Goal: Navigation & Orientation: Find specific page/section

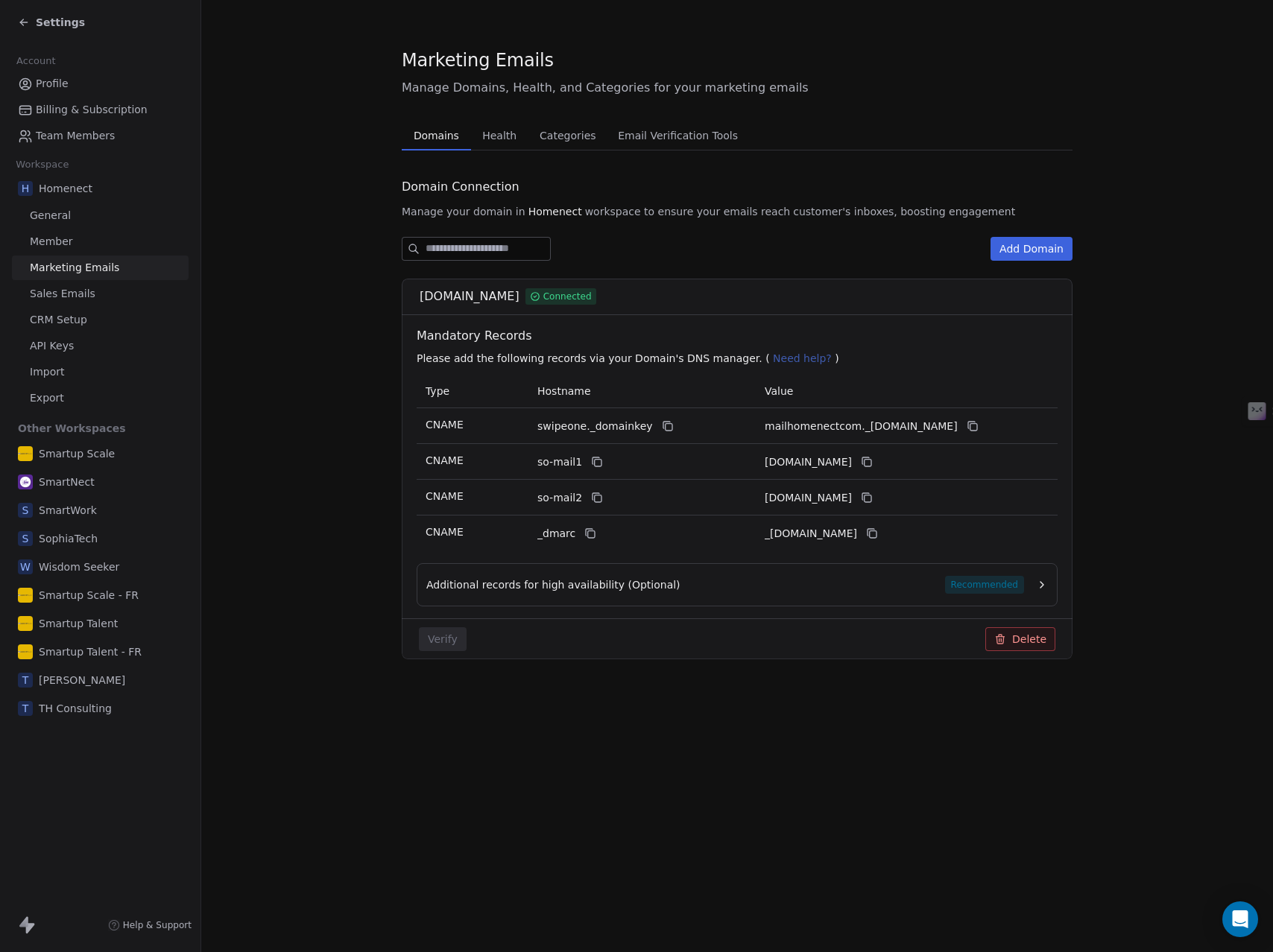
click at [27, 22] on icon at bounding box center [23, 22] width 6 height 0
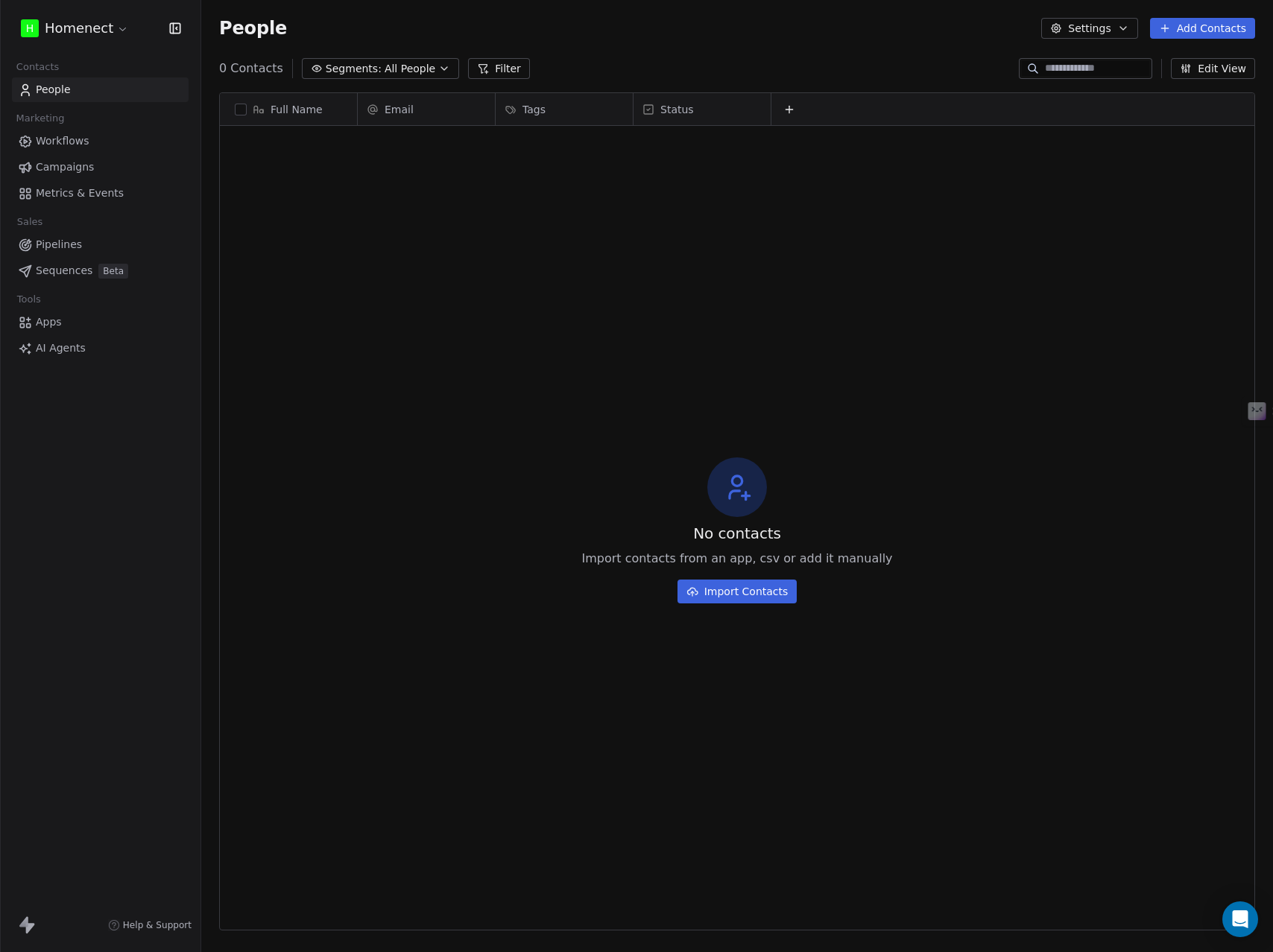
scroll to position [826, 1061]
click at [73, 140] on span "Workflows" at bounding box center [62, 141] width 53 height 16
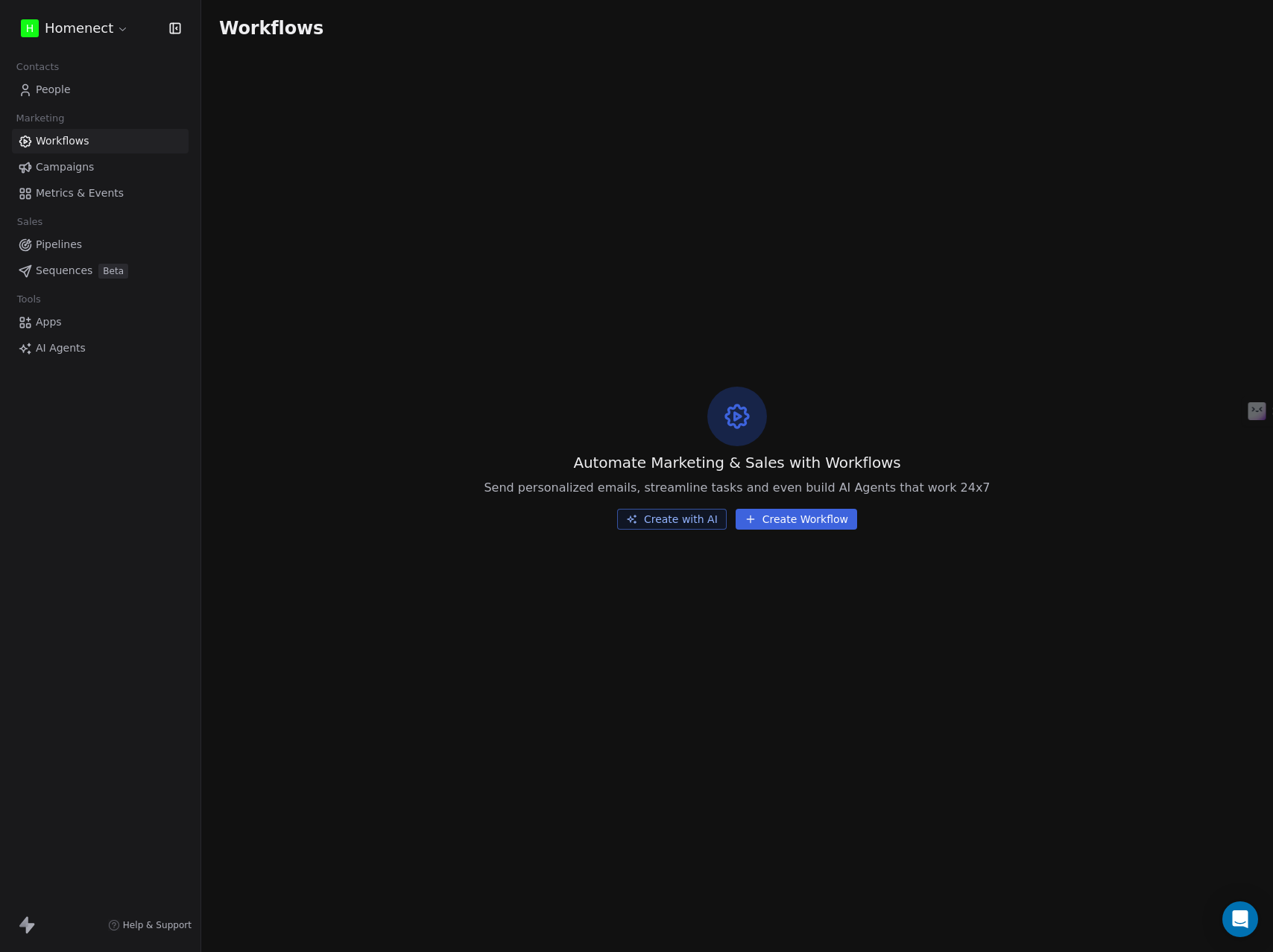
click at [103, 29] on html "H Homenect Contacts People Marketing Workflows Campaigns Metrics & Events Sales…" at bounding box center [636, 476] width 1273 height 952
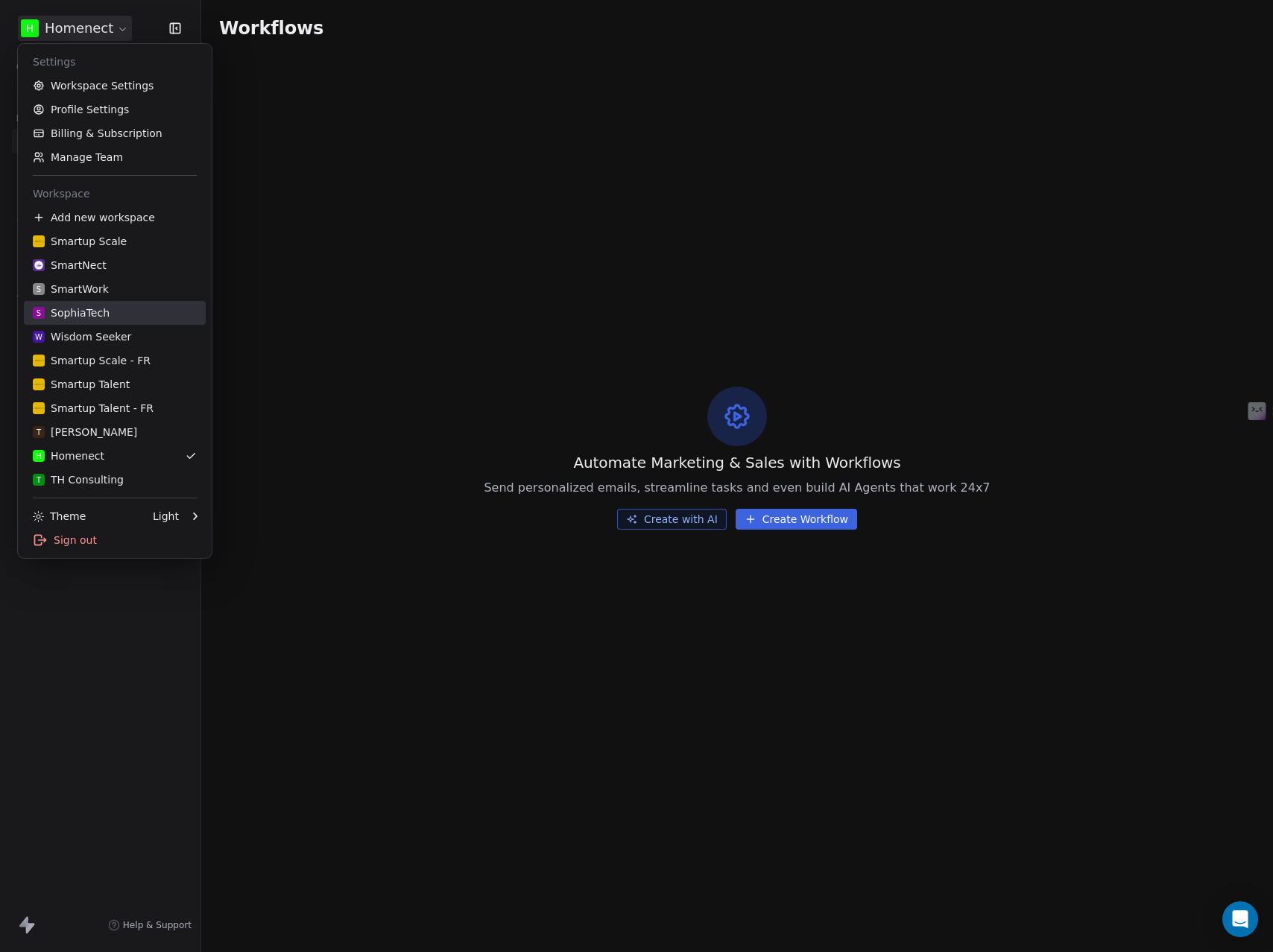
click at [98, 307] on div "S SophiaTech" at bounding box center [71, 313] width 77 height 15
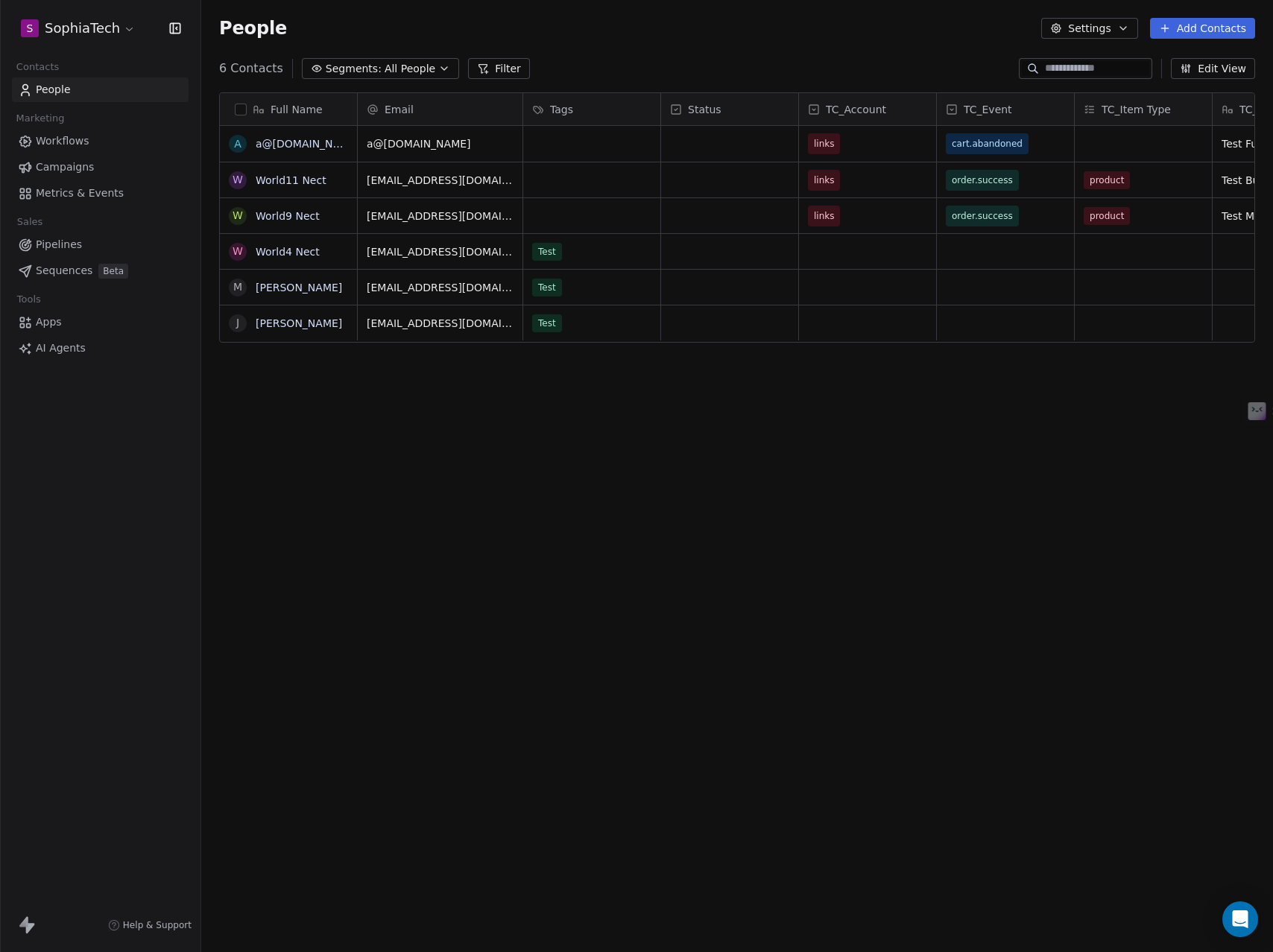
scroll to position [826, 1061]
click at [62, 146] on span "Workflows" at bounding box center [62, 141] width 53 height 16
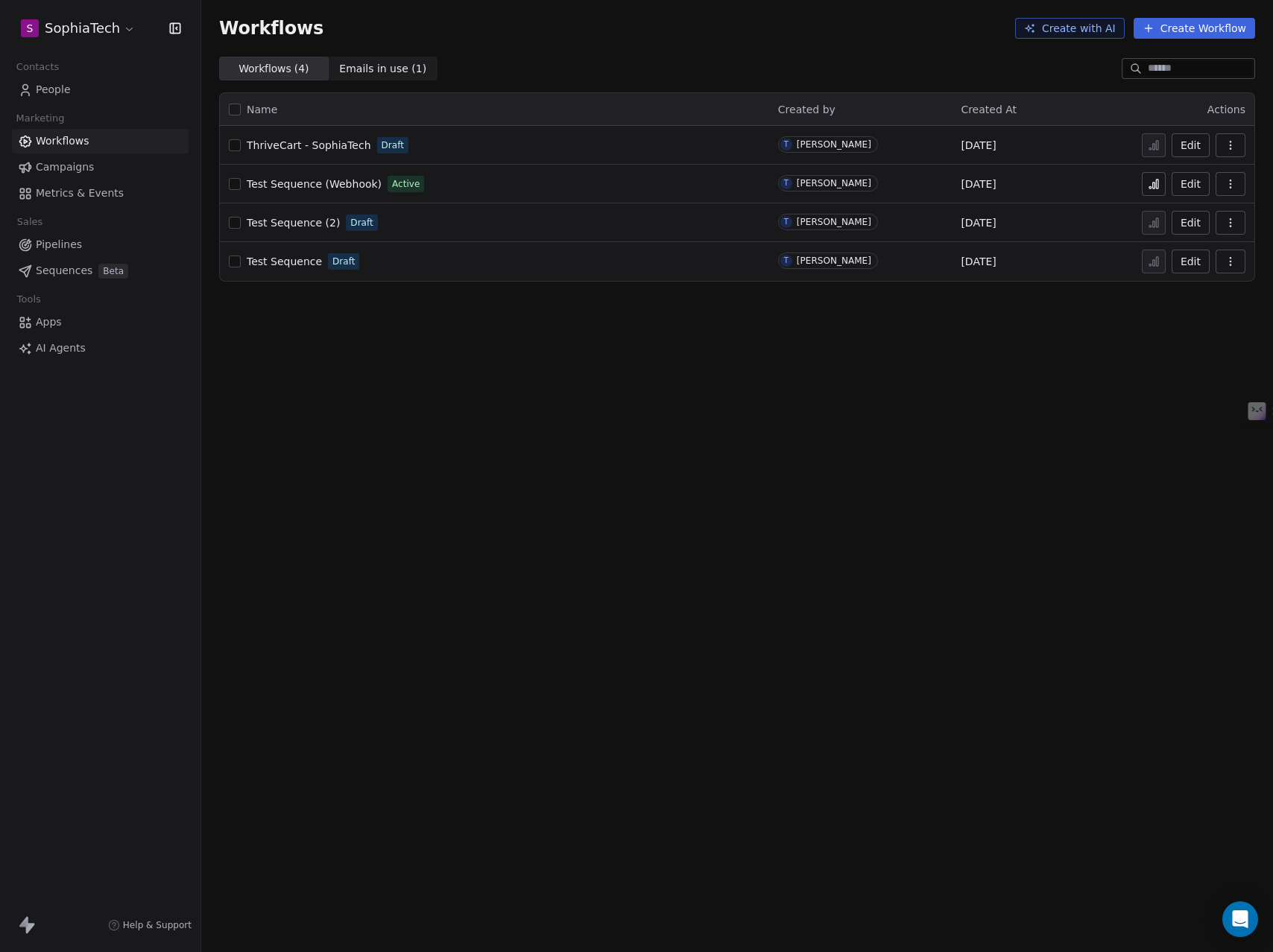
click at [302, 265] on span "Test Sequence" at bounding box center [284, 262] width 75 height 12
click at [806, 367] on div "Workflows Create with AI Create Workflow Workflows ( 4 ) Workflows ( 4 ) Emails…" at bounding box center [737, 476] width 1072 height 952
